Goal: Transaction & Acquisition: Purchase product/service

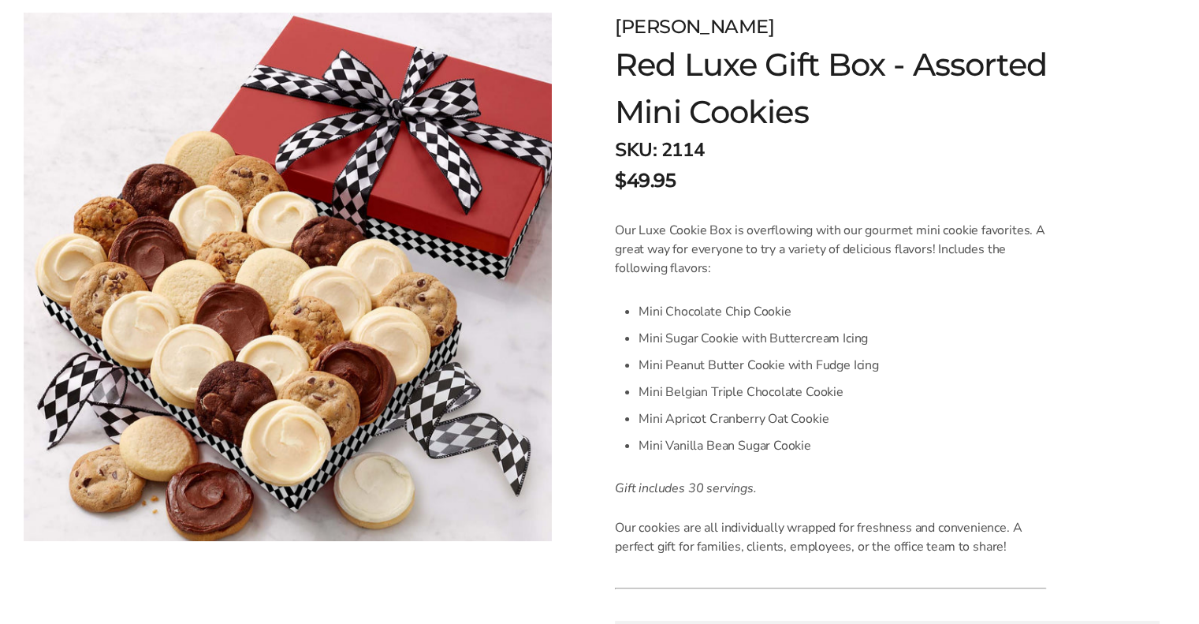
scroll to position [236, 0]
drag, startPoint x: 660, startPoint y: 140, endPoint x: 717, endPoint y: 141, distance: 57.6
click at [717, 141] on div "SKU: 2114 $49.95" at bounding box center [866, 165] width 503 height 59
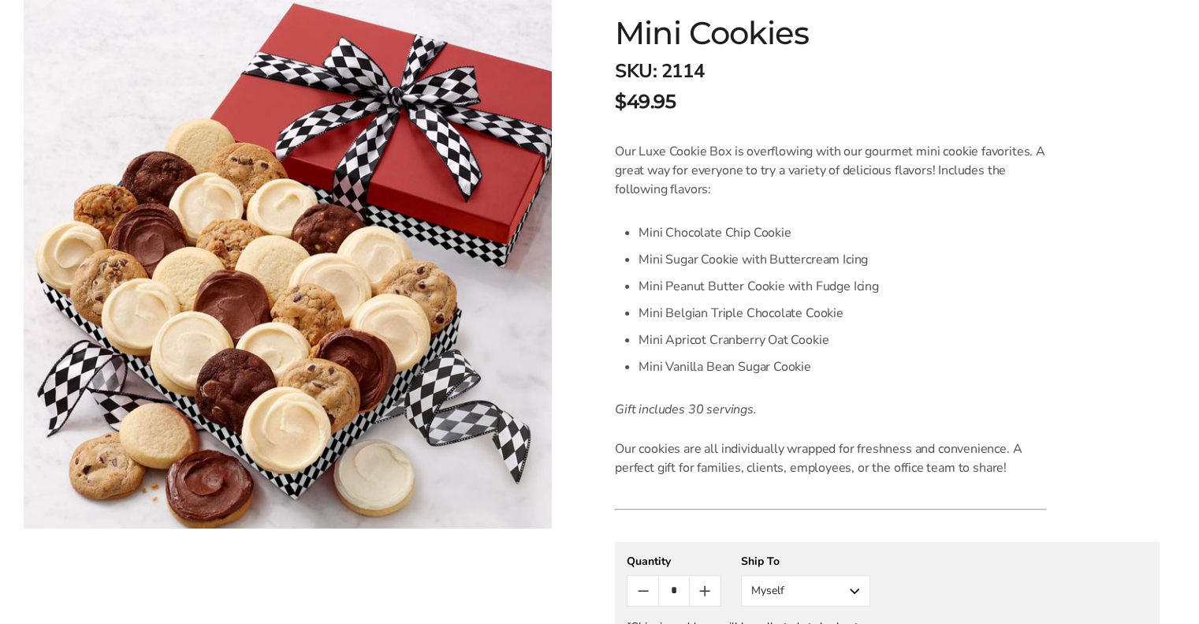
scroll to position [158, 0]
